Goal: Information Seeking & Learning: Compare options

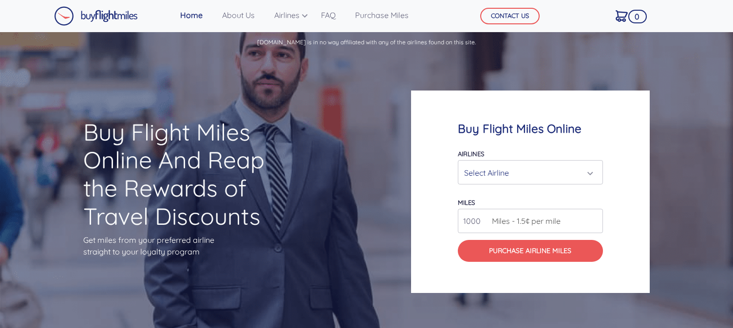
click at [530, 170] on div "Select Airline" at bounding box center [527, 173] width 127 height 18
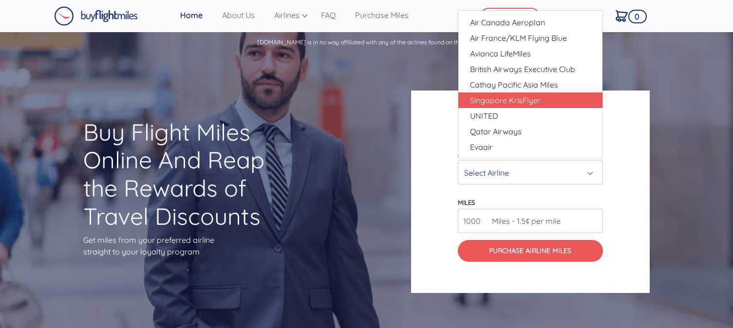
click at [521, 102] on span "Singapore KrisFlyer" at bounding box center [505, 100] width 71 height 12
select select "Singapore KrisFlyer"
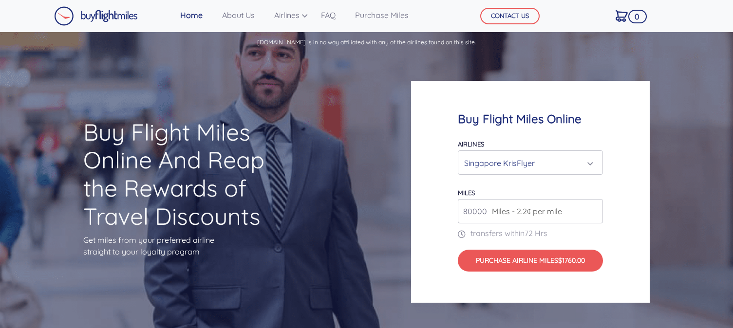
click at [491, 204] on input "80000" at bounding box center [530, 211] width 145 height 24
click at [560, 210] on span "Miles - 2.2¢ per mile" at bounding box center [524, 211] width 75 height 12
click at [476, 213] on input "80000" at bounding box center [530, 211] width 145 height 24
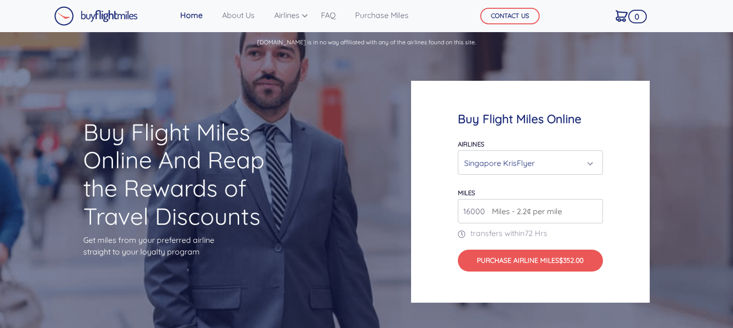
type input "16000"
click at [610, 232] on div "Buy Flight Miles Online Airlines Air Canada Aeroplan Air France/KLM Flying Blue…" at bounding box center [530, 192] width 239 height 222
click at [527, 164] on div "Singapore KrisFlyer" at bounding box center [527, 163] width 127 height 18
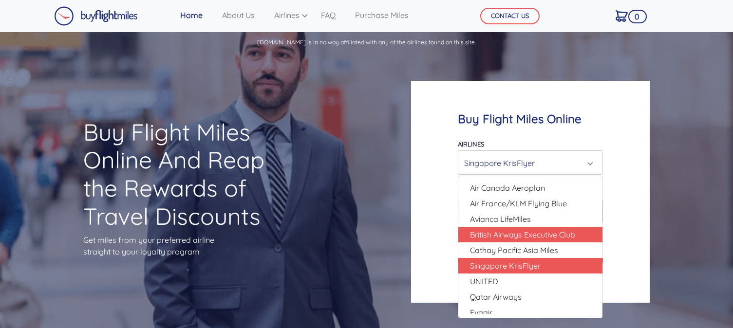
scroll to position [6, 0]
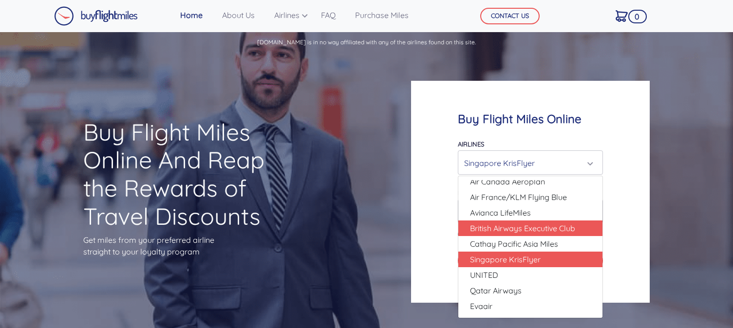
click at [511, 234] on span "British Airways Executive Club" at bounding box center [522, 228] width 105 height 12
select select "British Airways Executive Club"
type input "80000"
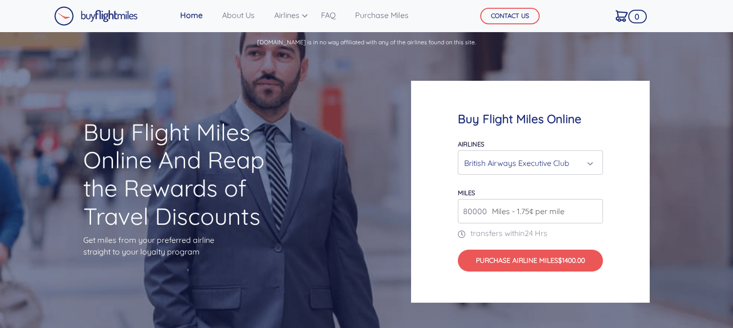
click at [475, 218] on input "80000" at bounding box center [530, 211] width 145 height 24
click at [525, 164] on div "British Airways Executive Club" at bounding box center [527, 163] width 127 height 18
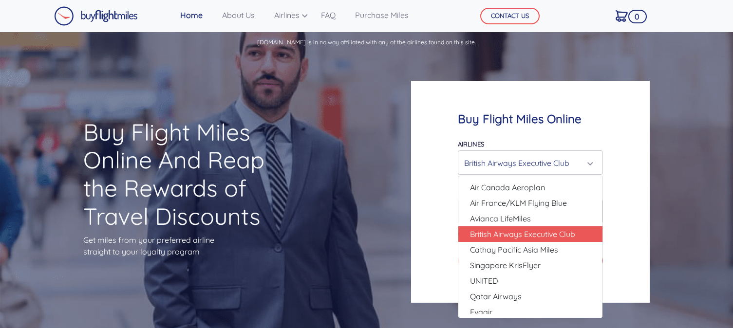
scroll to position [0, 0]
